Goal: Information Seeking & Learning: Check status

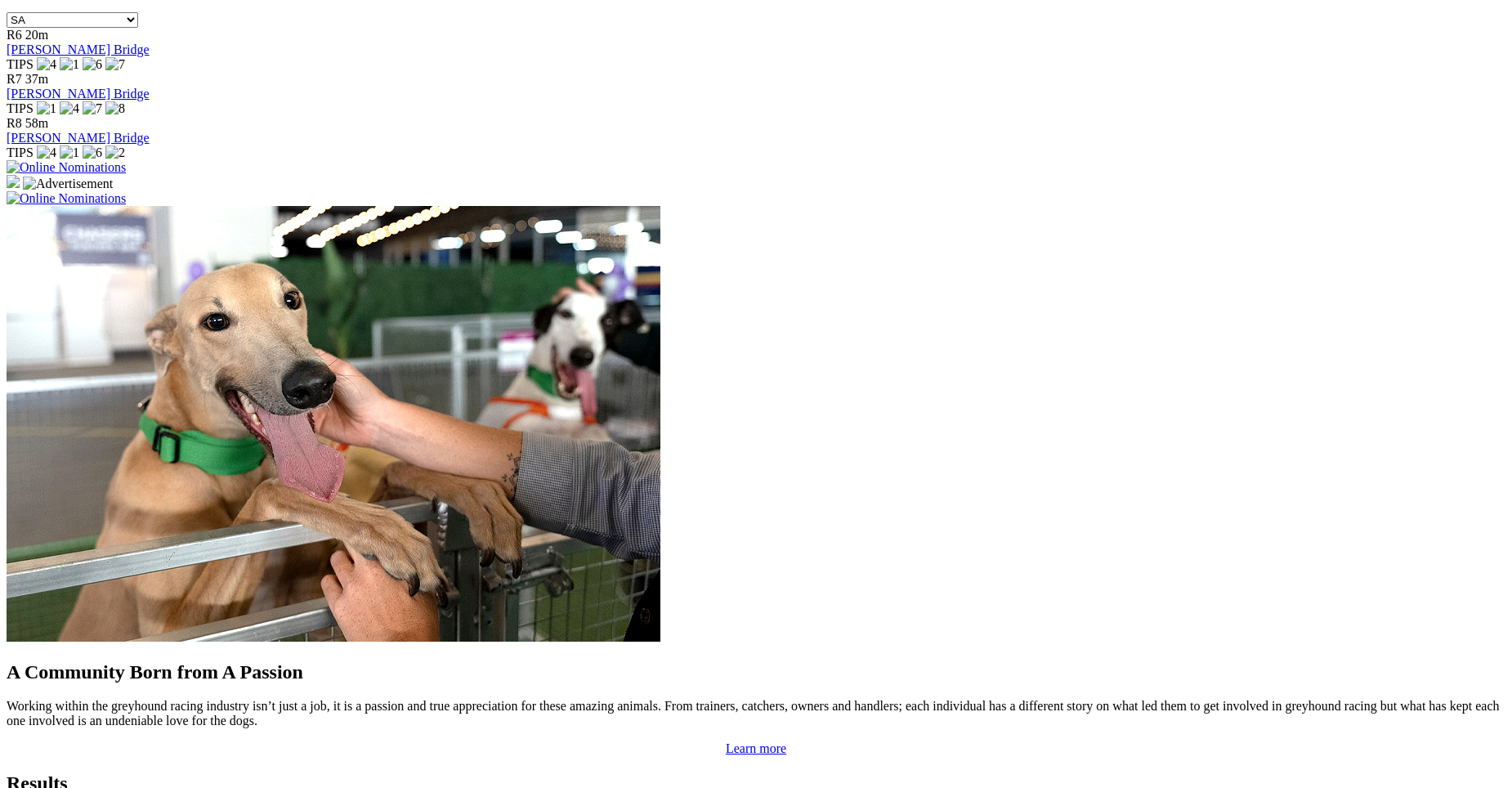
scroll to position [1102, 0]
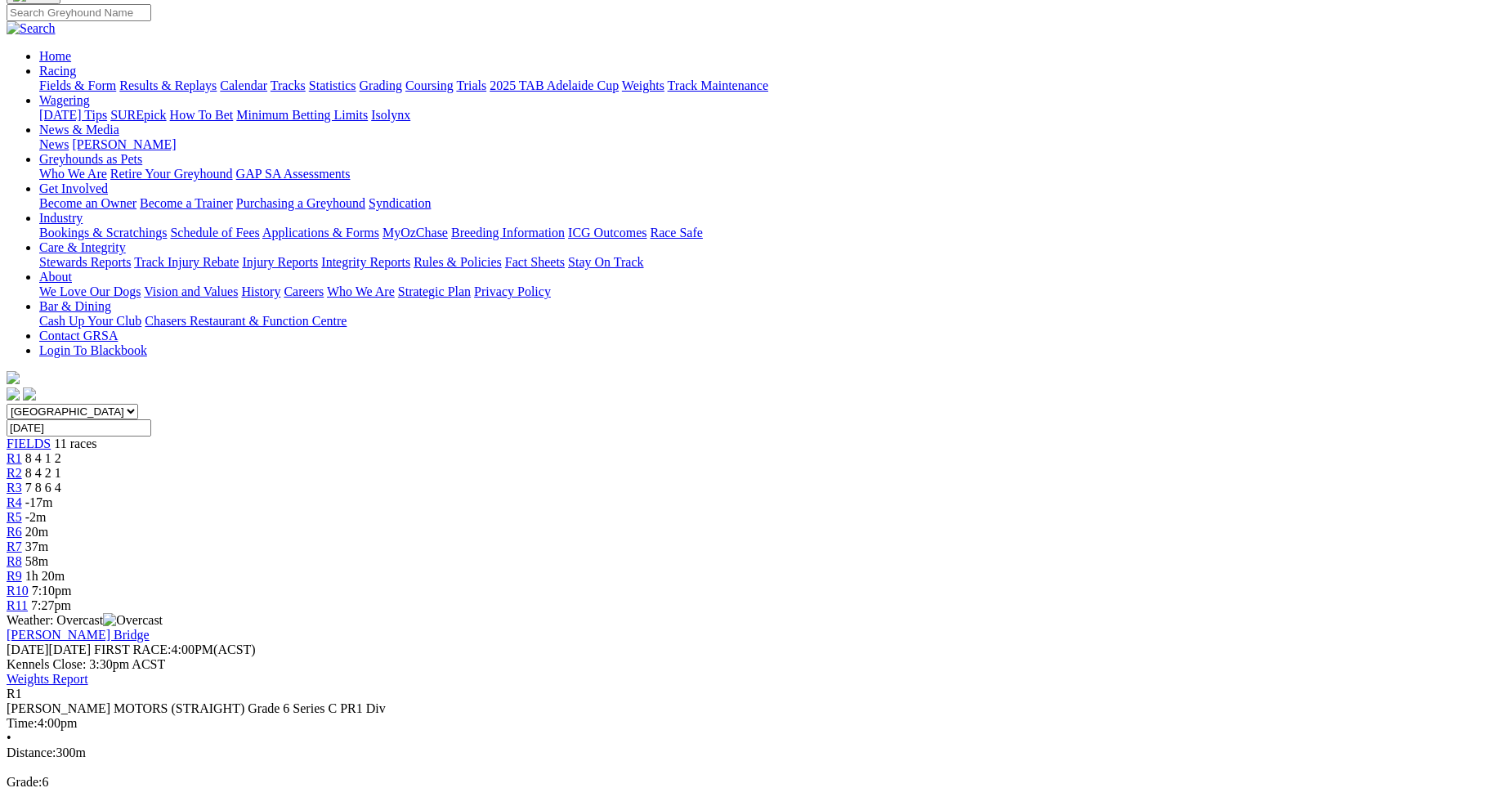
scroll to position [233, 0]
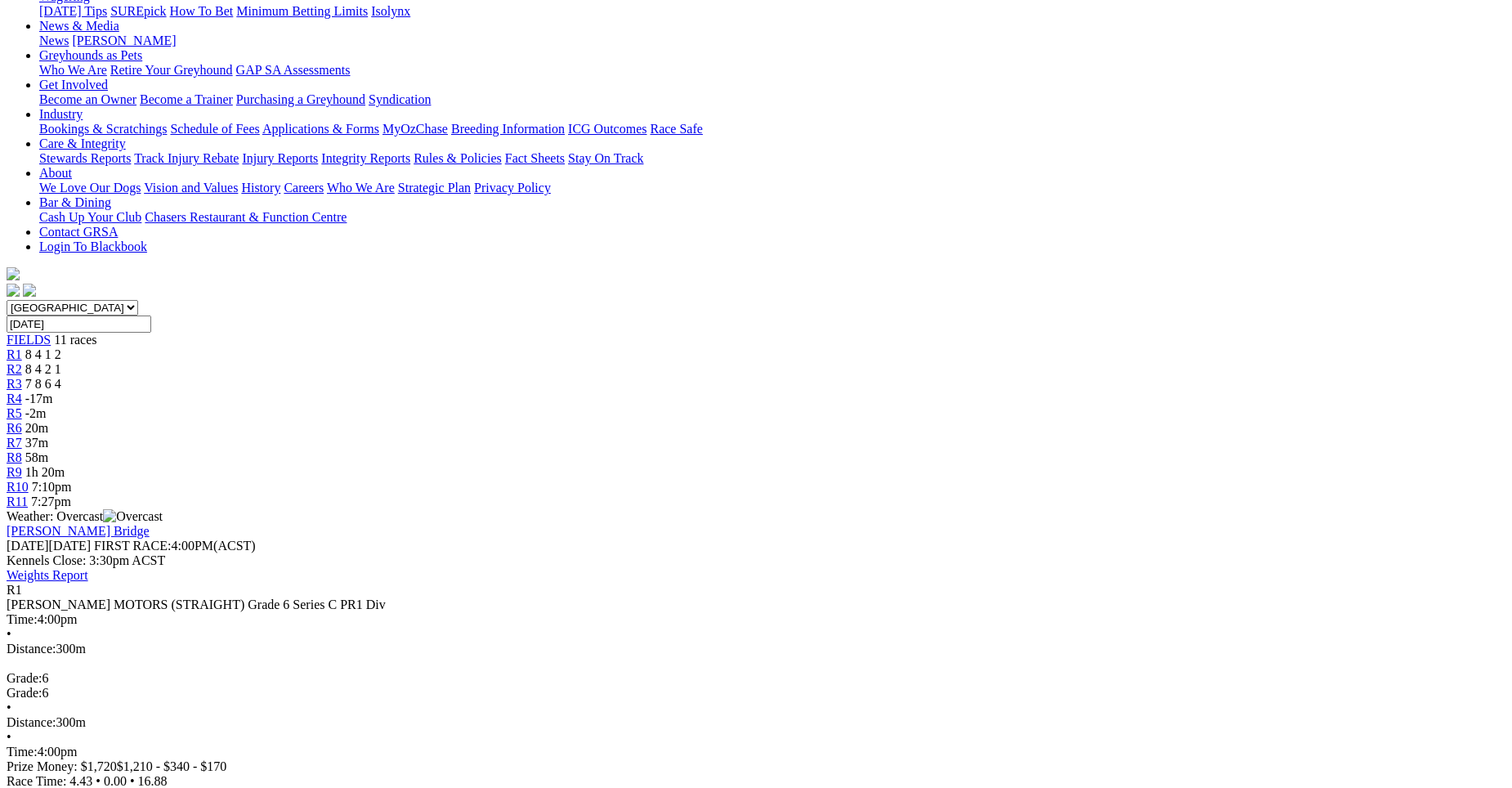
click at [473, 362] on div "R2 8 4 2 1" at bounding box center [756, 369] width 1499 height 15
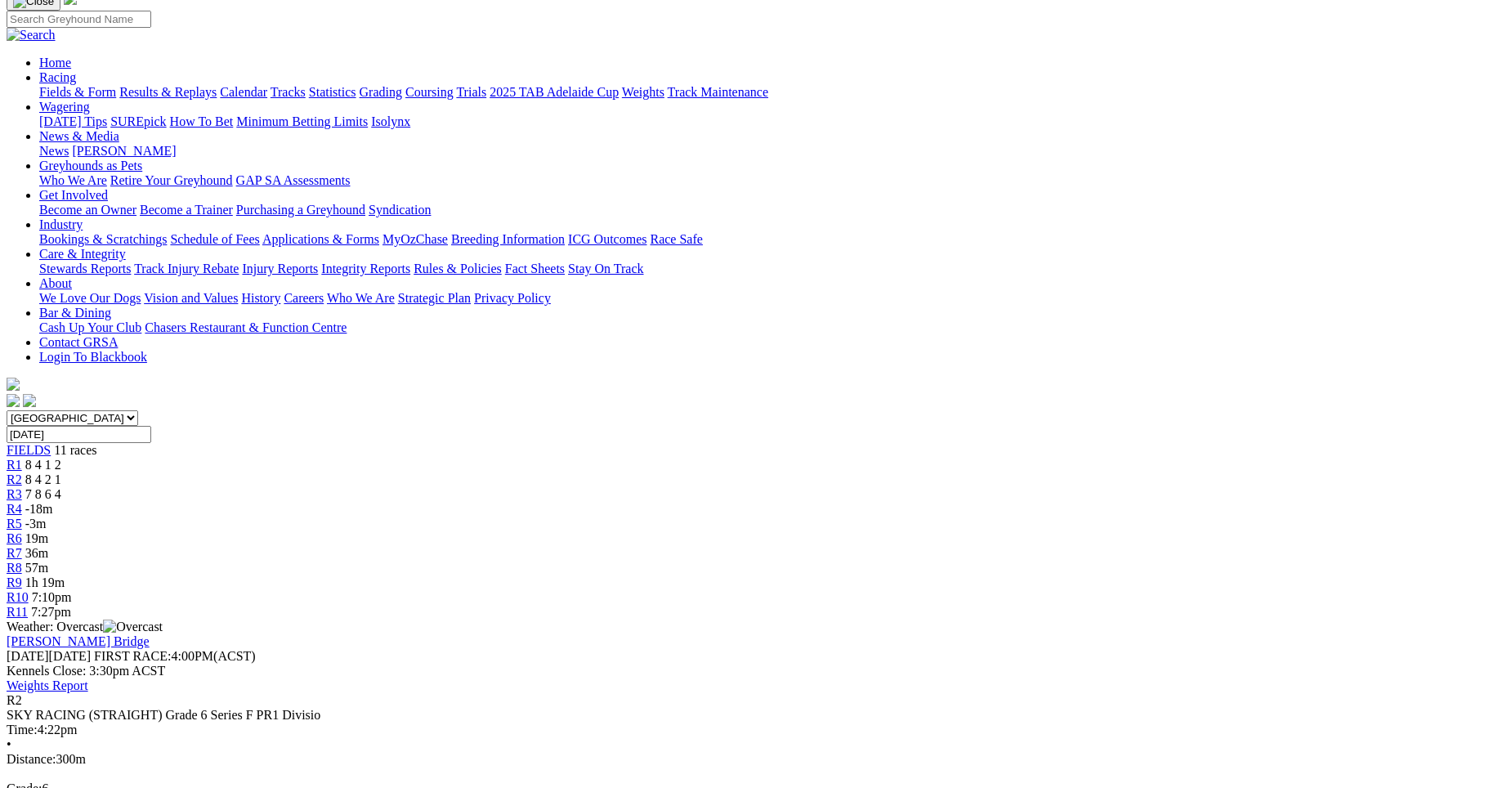
scroll to position [117, 0]
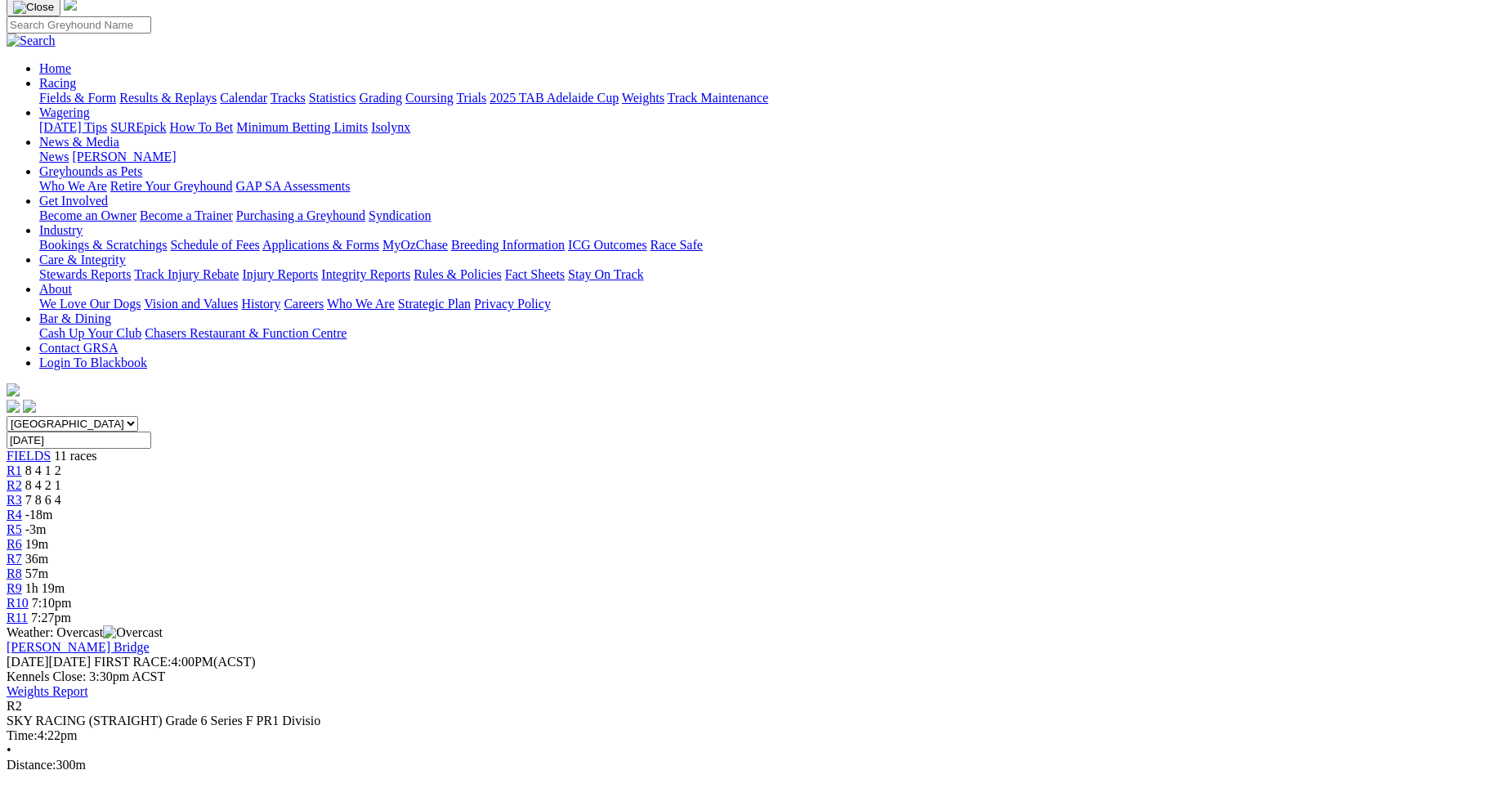
click at [22, 492] on span "R3" at bounding box center [15, 499] width 16 height 14
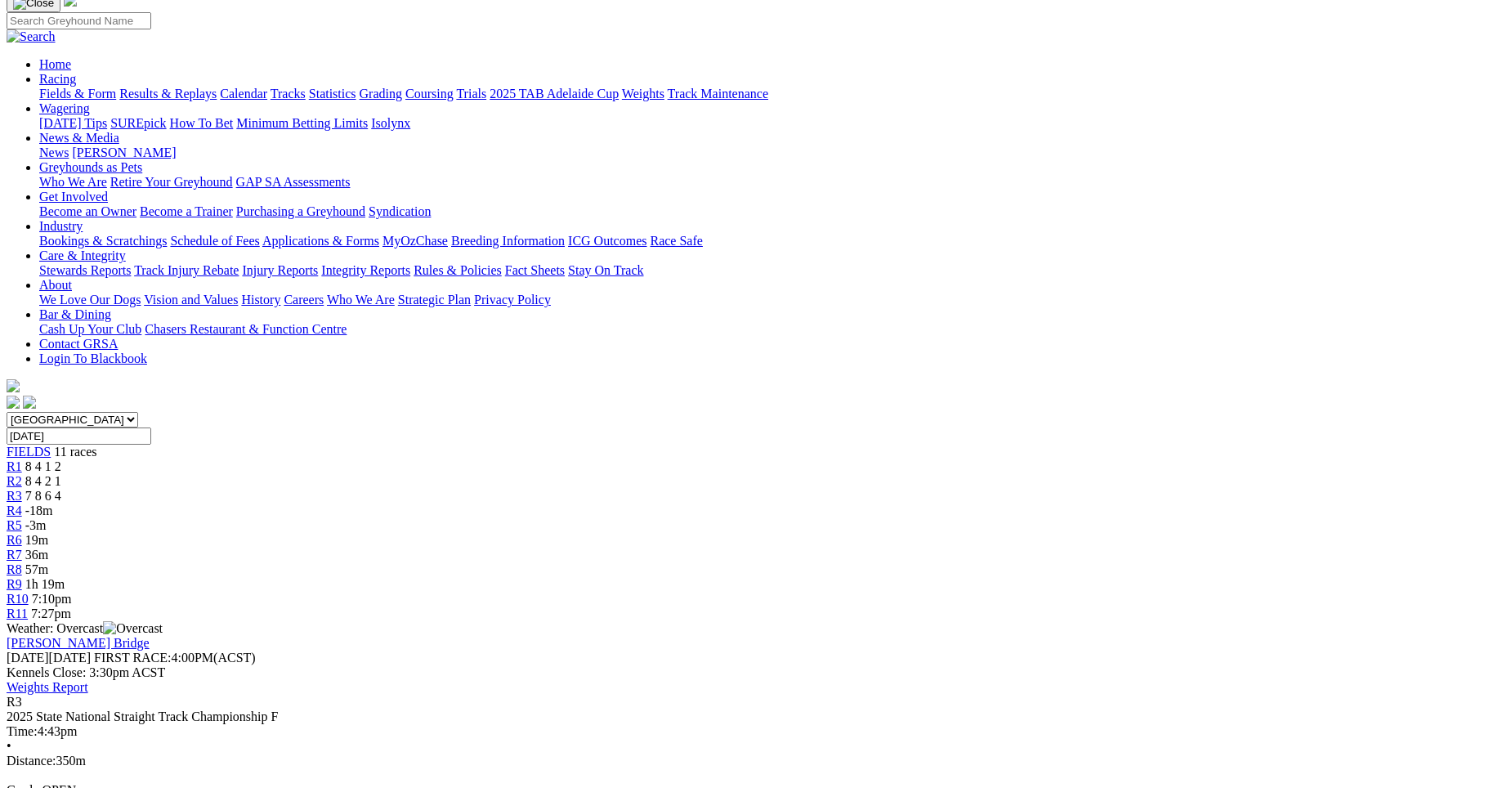
scroll to position [115, 0]
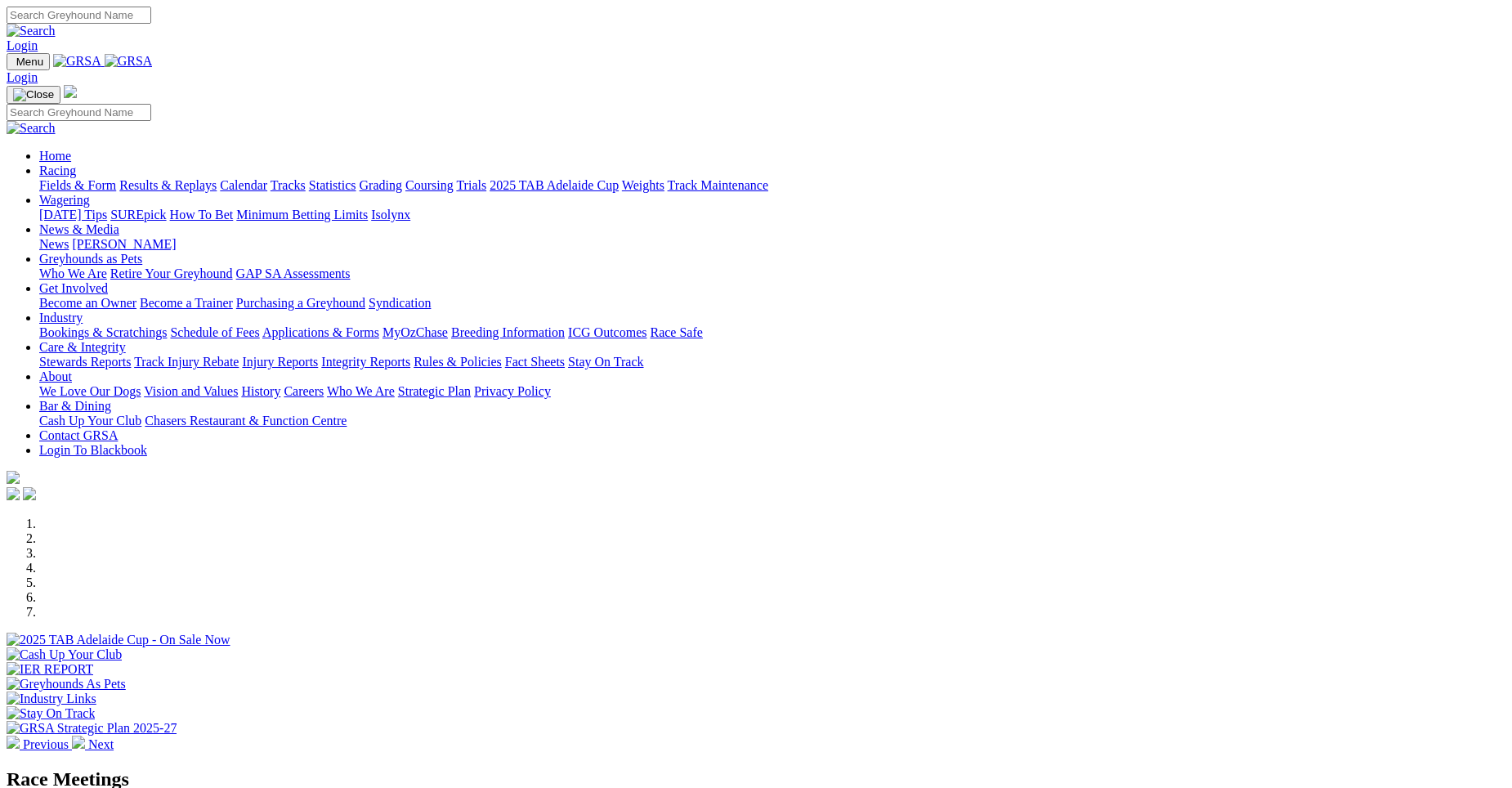
scroll to position [1068, 0]
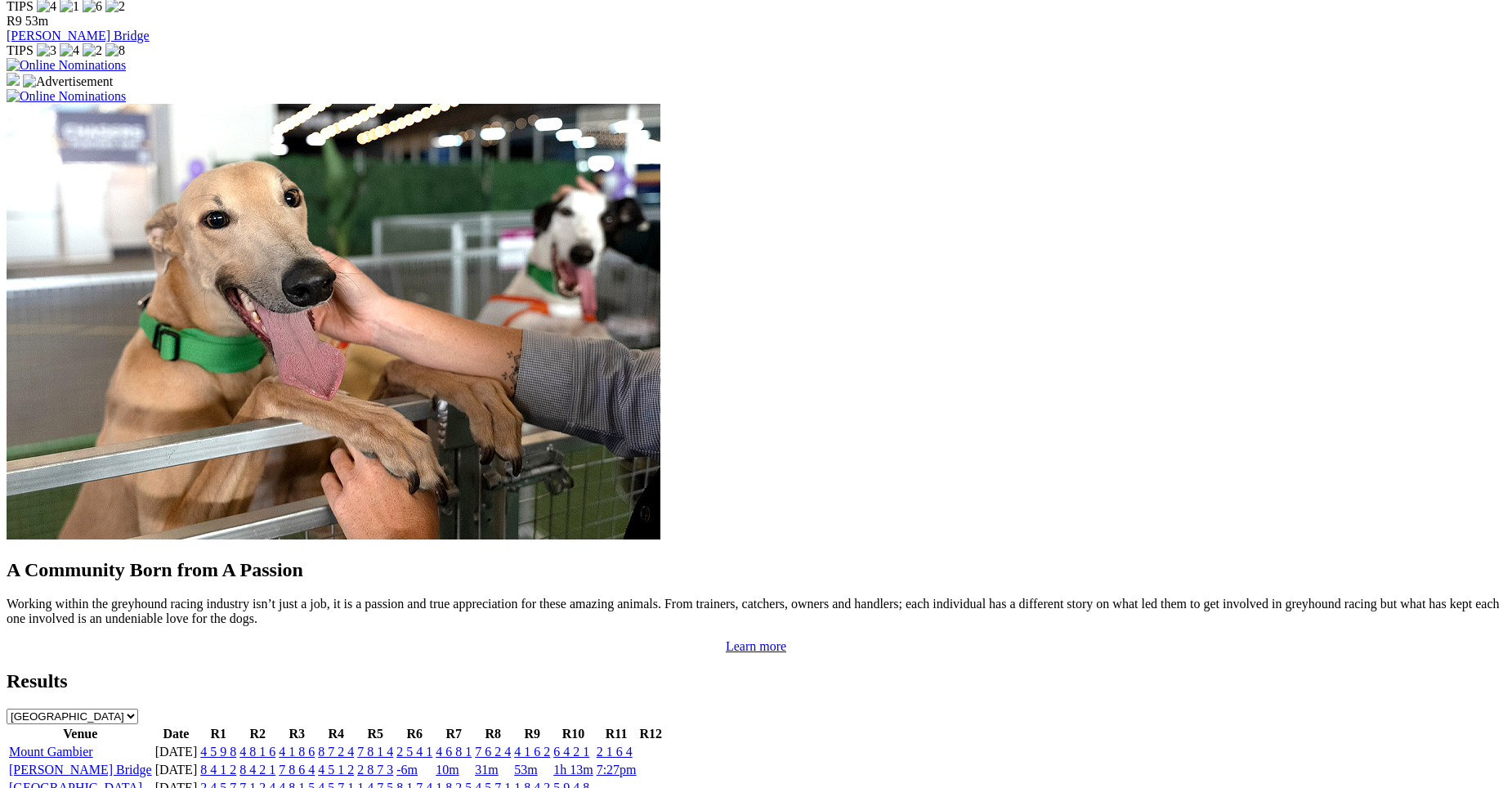
scroll to position [1202, 0]
click at [354, 762] on link "4 5 1 2" at bounding box center [336, 768] width 36 height 14
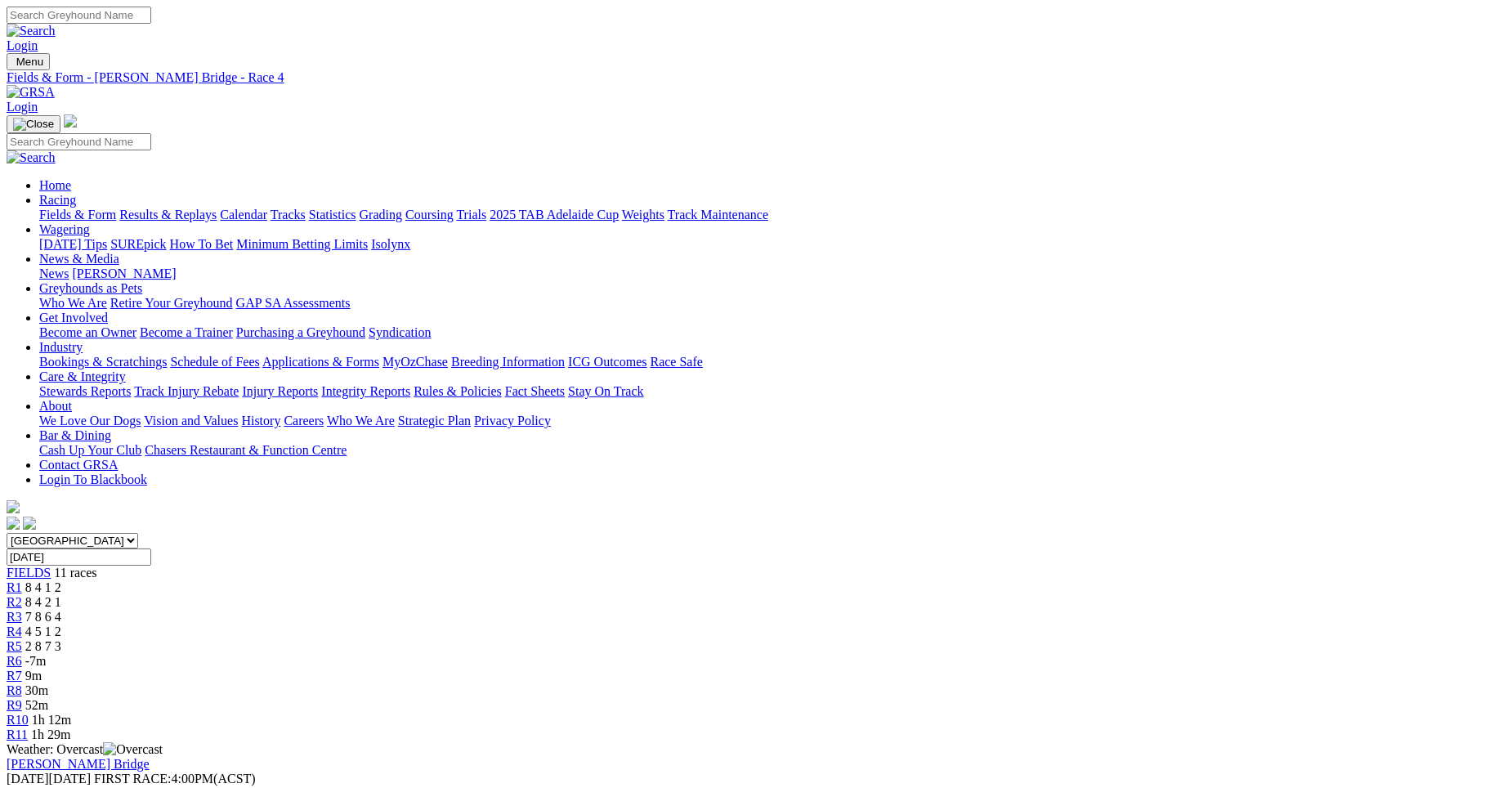
click at [61, 639] on span "2 8 7 3" at bounding box center [43, 646] width 36 height 14
